Goal: Information Seeking & Learning: Learn about a topic

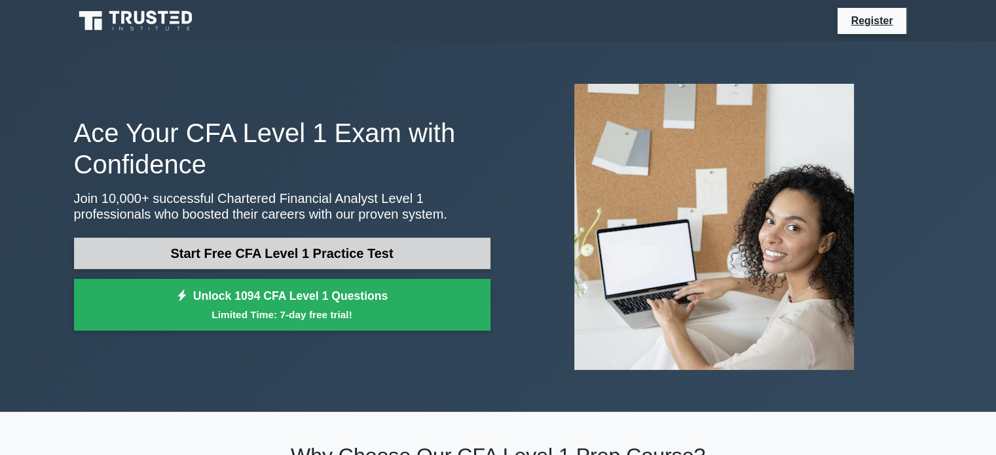
click at [264, 247] on link "Start Free CFA Level 1 Practice Test" at bounding box center [282, 253] width 416 height 31
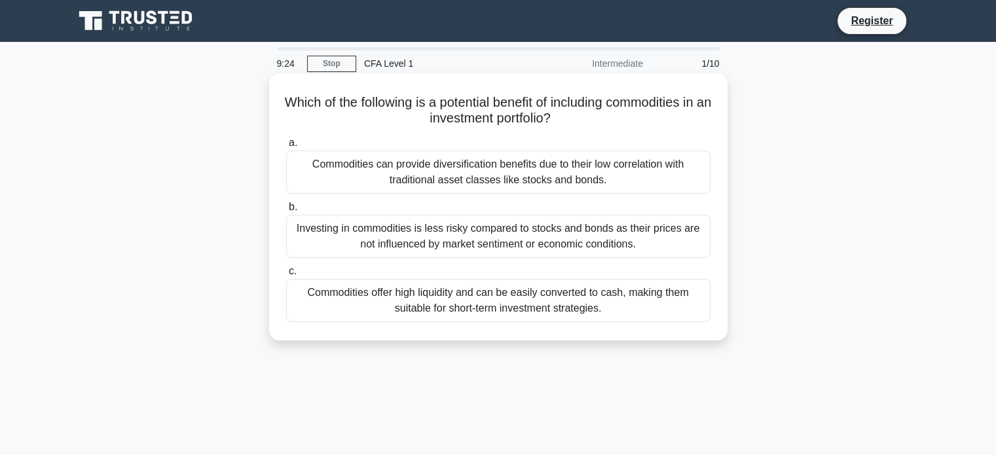
click at [587, 166] on div "Commodities can provide diversification benefits due to their low correlation w…" at bounding box center [498, 172] width 424 height 43
click at [286, 147] on input "a. Commodities can provide diversification benefits due to their low correlatio…" at bounding box center [286, 143] width 0 height 9
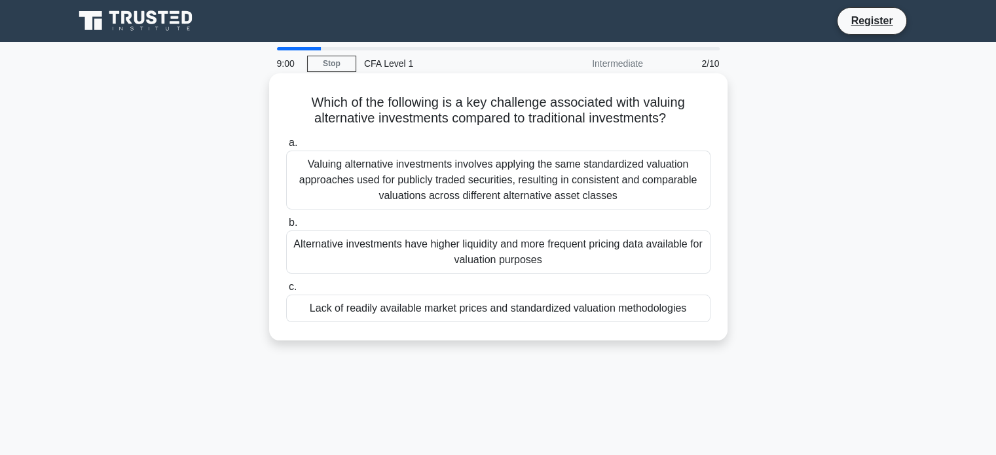
click at [574, 314] on div "Lack of readily available market prices and standardized valuation methodologies" at bounding box center [498, 308] width 424 height 27
click at [286, 291] on input "c. Lack of readily available market prices and standardized valuation methodolo…" at bounding box center [286, 287] width 0 height 9
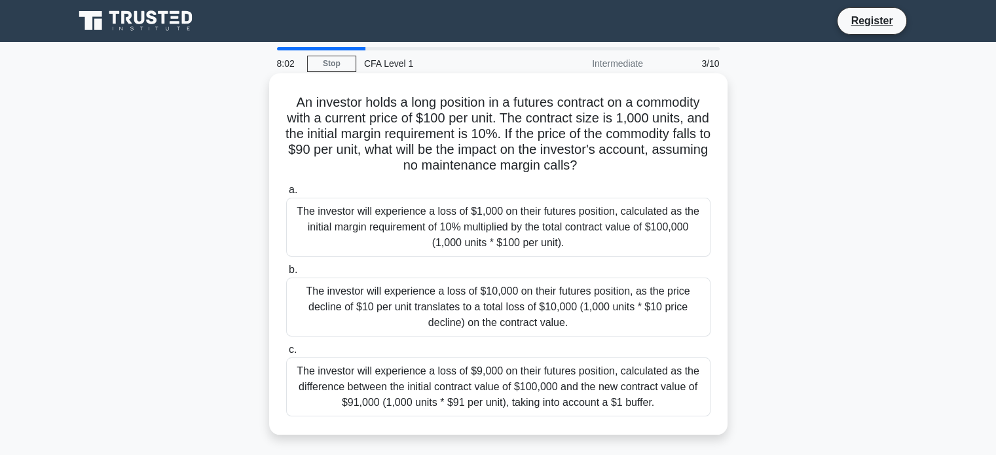
click at [581, 313] on div "The investor will experience a loss of $10,000 on their futures position, as th…" at bounding box center [498, 307] width 424 height 59
click at [286, 274] on input "b. The investor will experience a loss of $10,000 on their futures position, as…" at bounding box center [286, 270] width 0 height 9
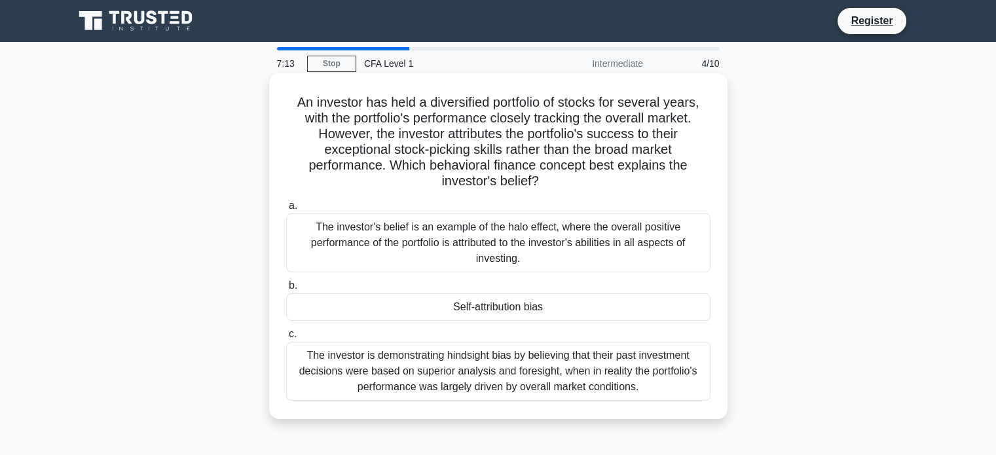
click at [594, 314] on div "Self-attribution bias" at bounding box center [498, 306] width 424 height 27
click at [286, 290] on input "b. Self-attribution bias" at bounding box center [286, 286] width 0 height 9
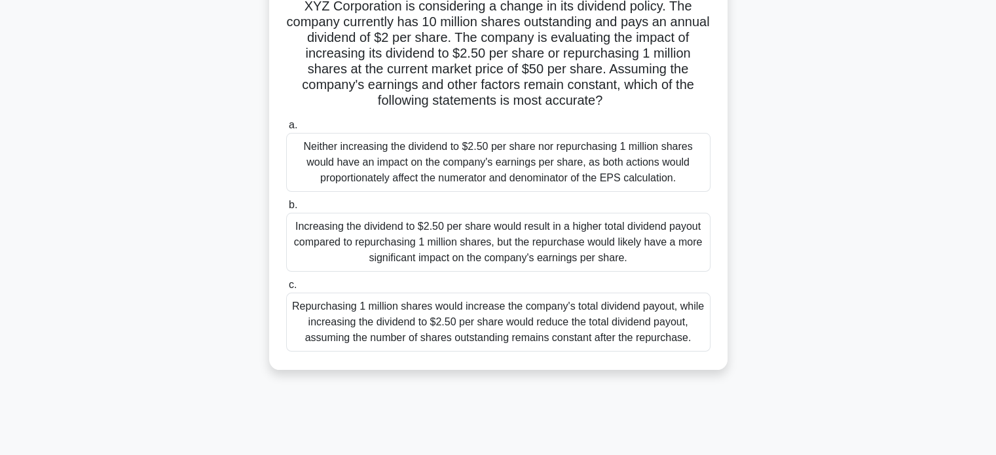
scroll to position [97, 0]
click at [560, 255] on div "Increasing the dividend to $2.50 per share would result in a higher total divid…" at bounding box center [498, 241] width 424 height 59
click at [286, 209] on input "b. Increasing the dividend to $2.50 per share would result in a higher total di…" at bounding box center [286, 204] width 0 height 9
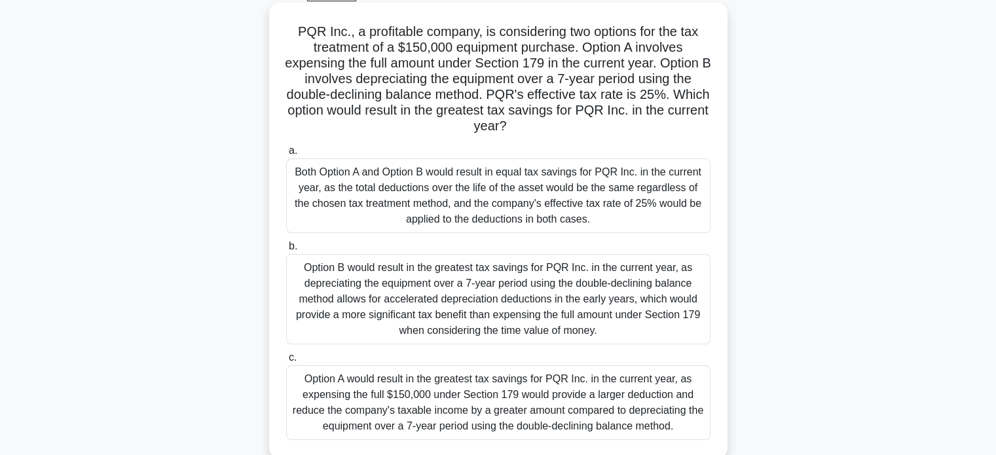
scroll to position [71, 0]
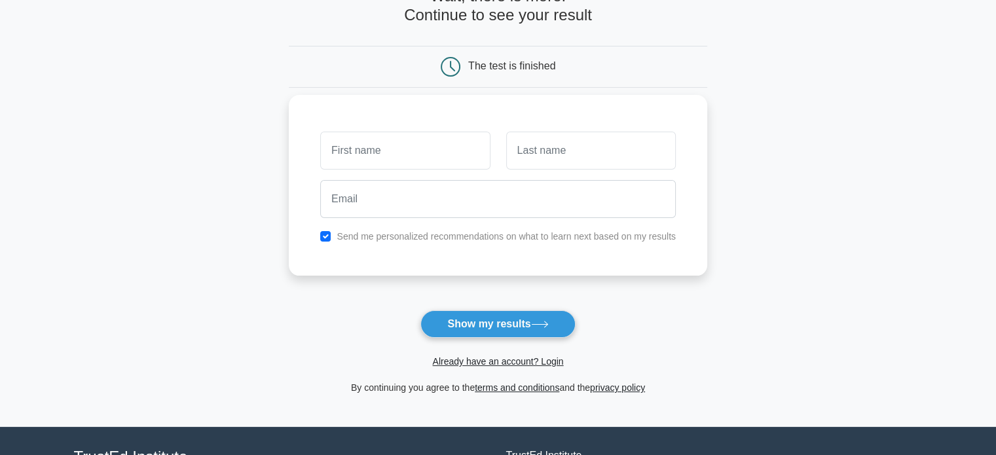
scroll to position [89, 0]
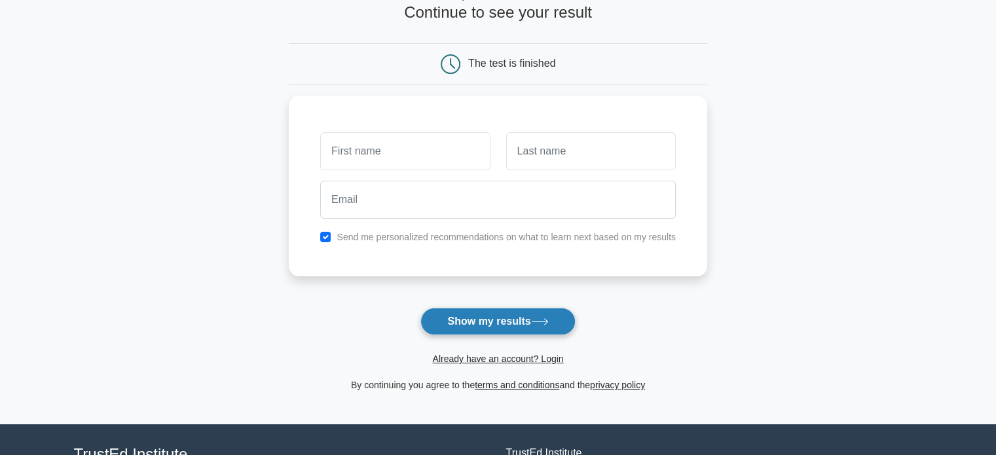
click at [513, 324] on button "Show my results" at bounding box center [497, 321] width 155 height 27
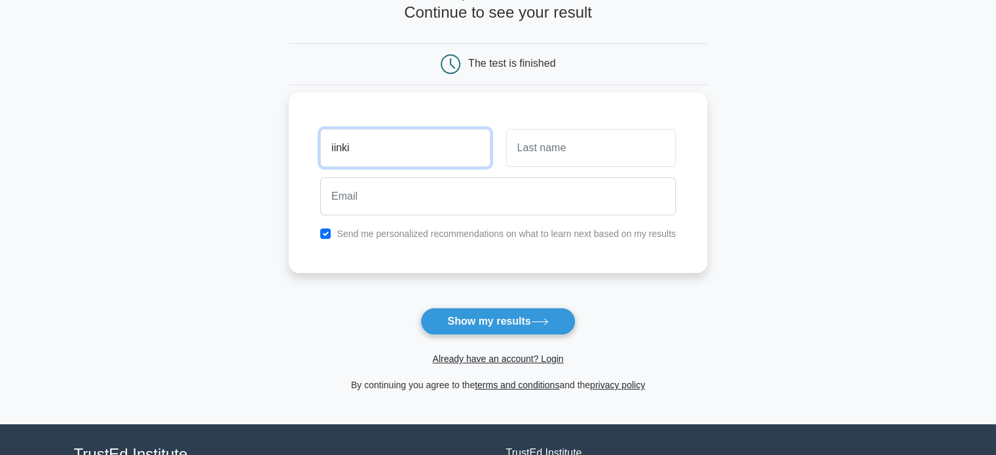
type input "iinki"
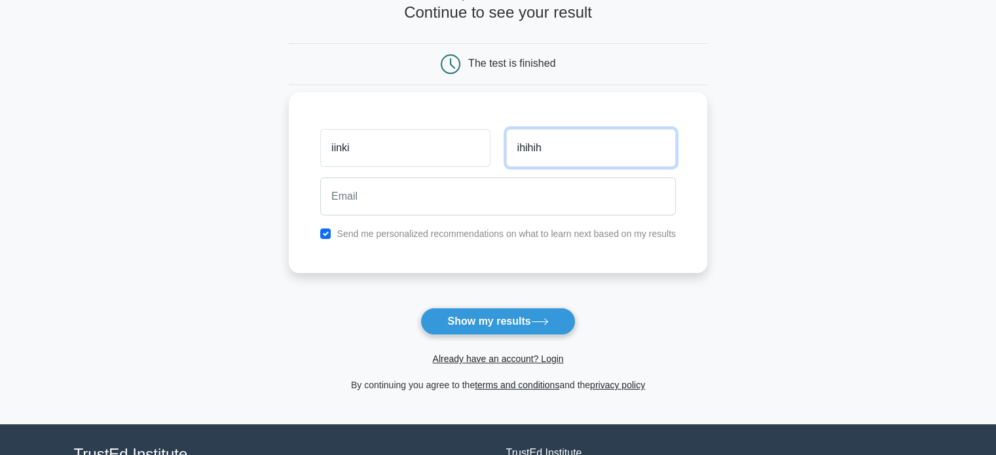
type input "ihihih"
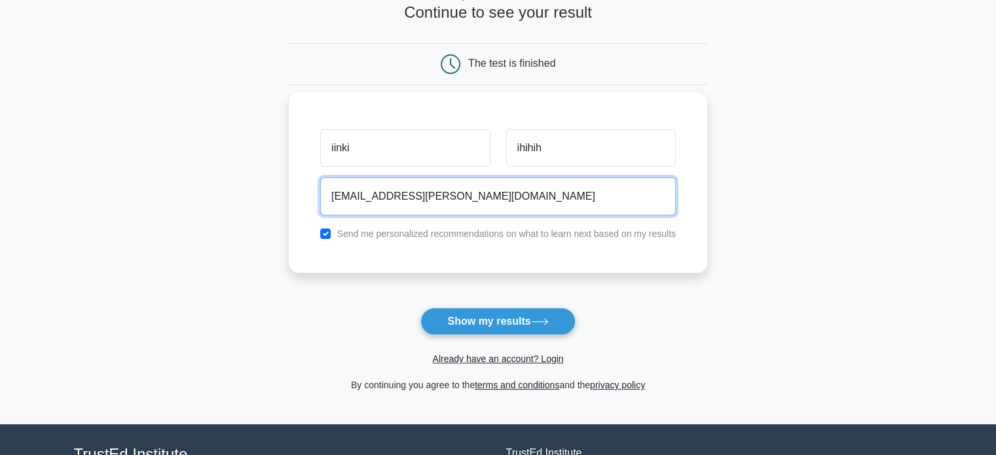
type input "bachnguyen@skidmore.com"
click at [420, 308] on button "Show my results" at bounding box center [497, 321] width 155 height 27
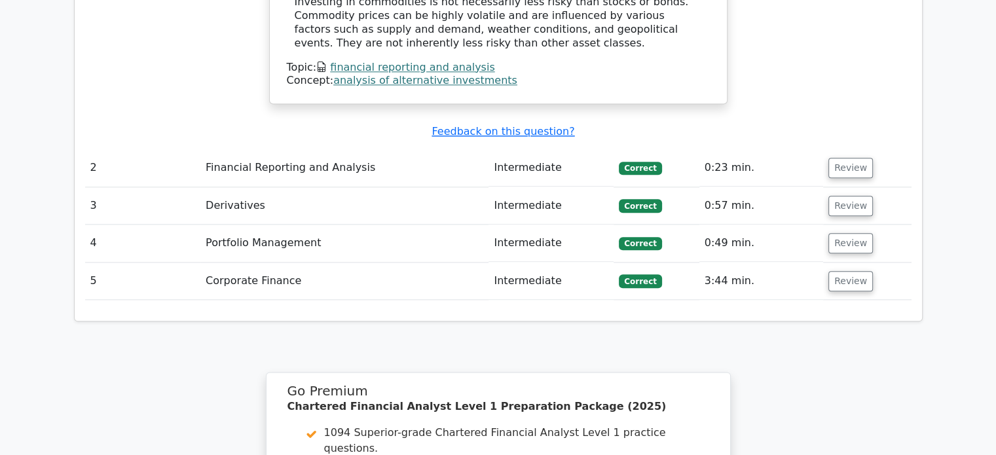
scroll to position [1545, 0]
